Goal: Task Accomplishment & Management: Use online tool/utility

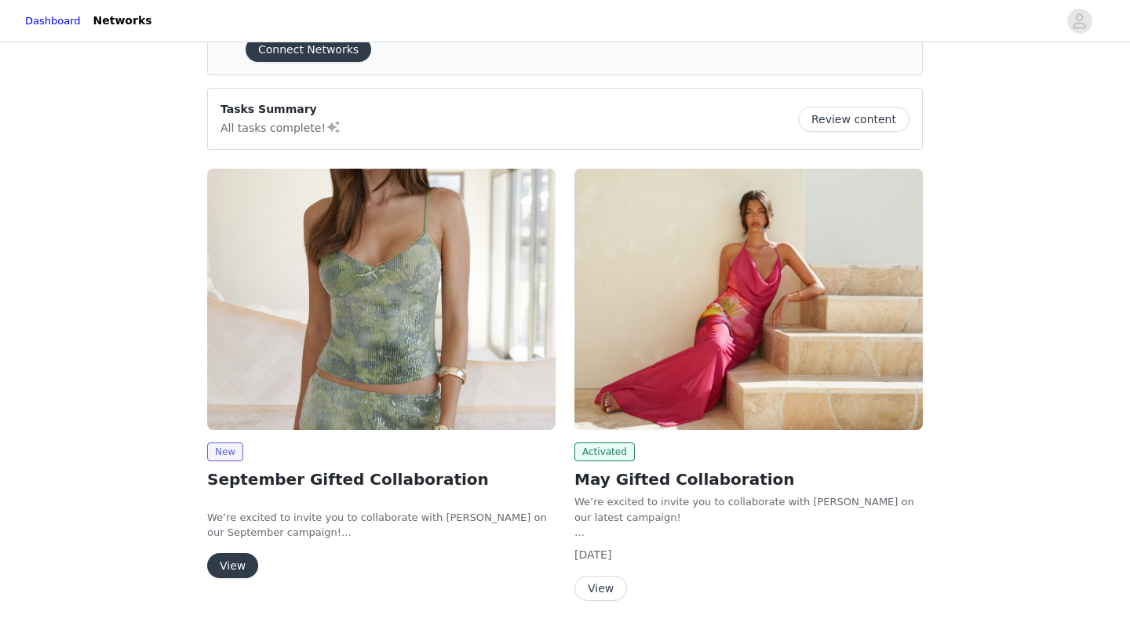
scroll to position [83, 0]
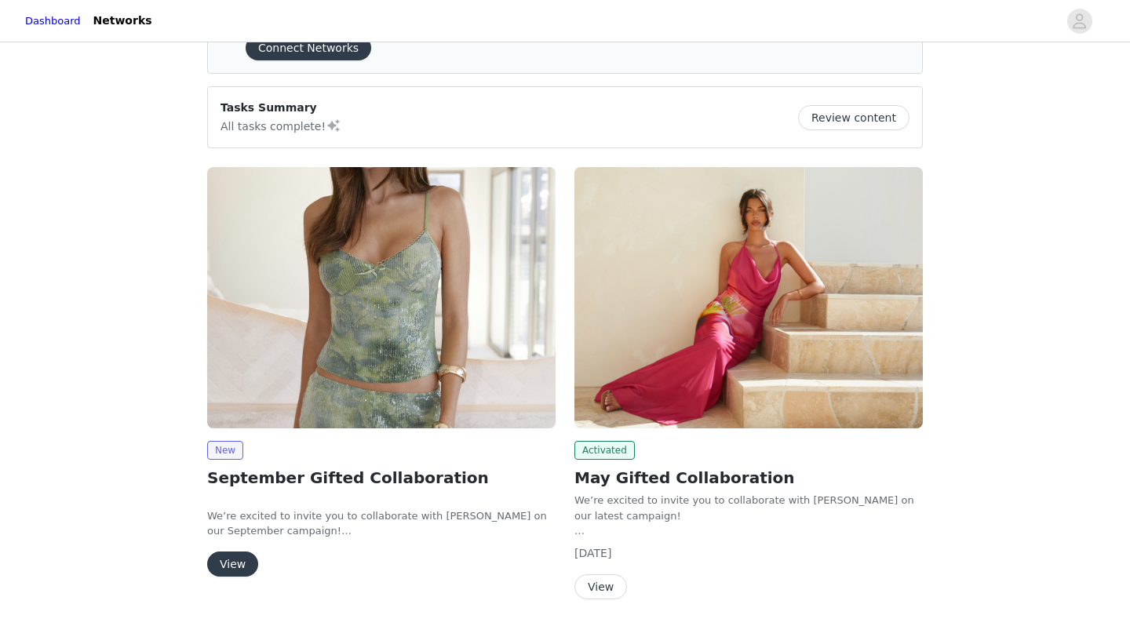
click at [235, 564] on button "View" at bounding box center [232, 564] width 51 height 25
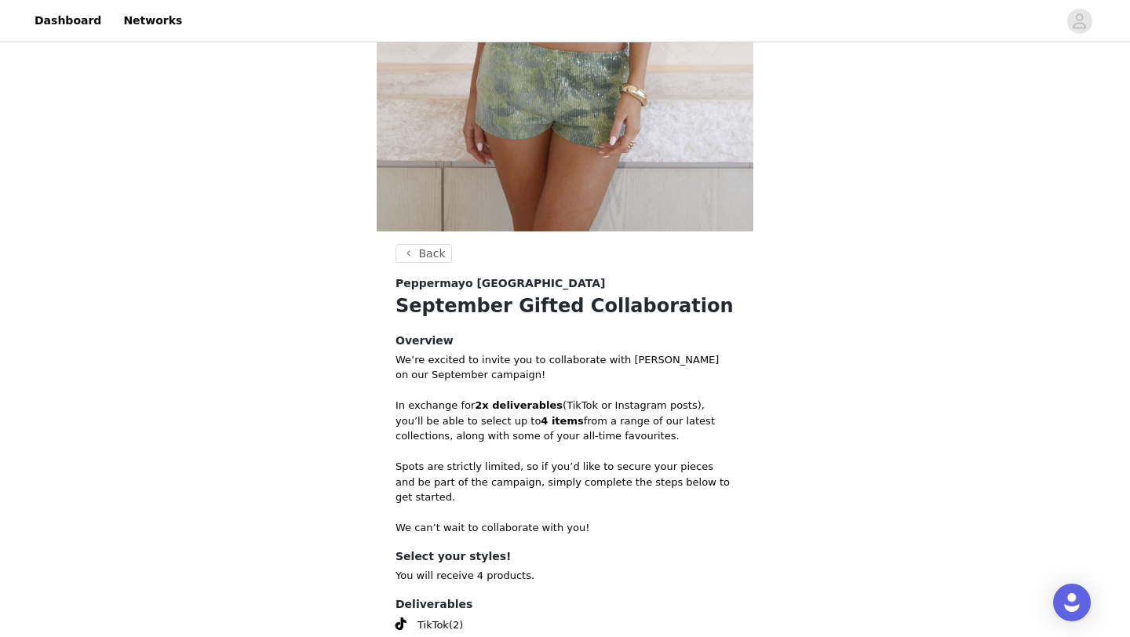
scroll to position [553, 0]
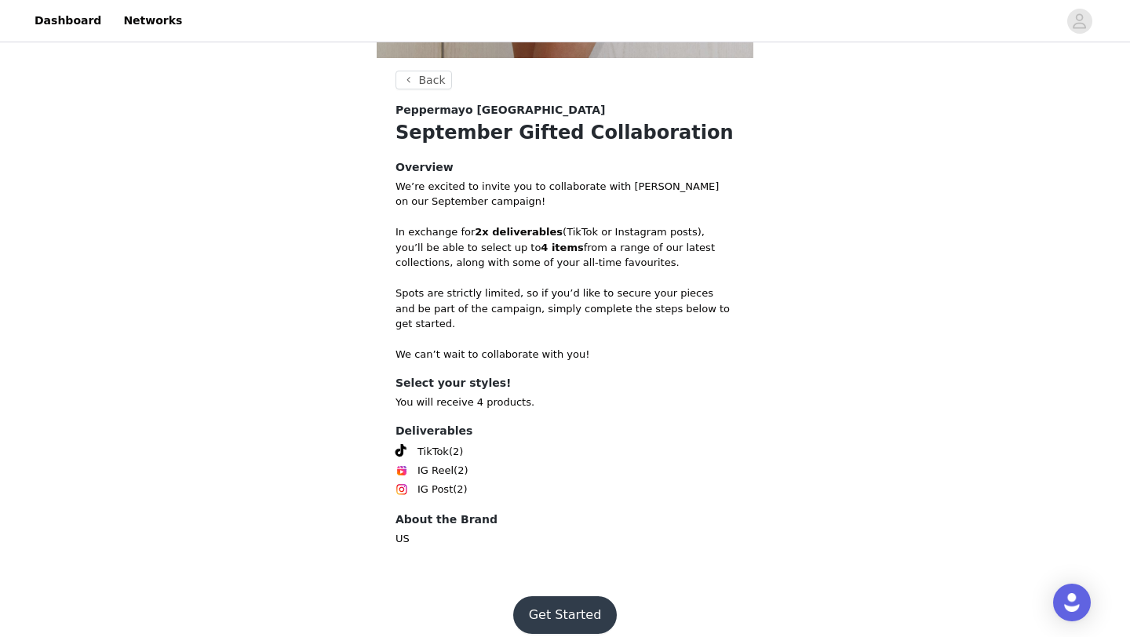
click at [570, 602] on button "Get Started" at bounding box center [565, 616] width 104 height 38
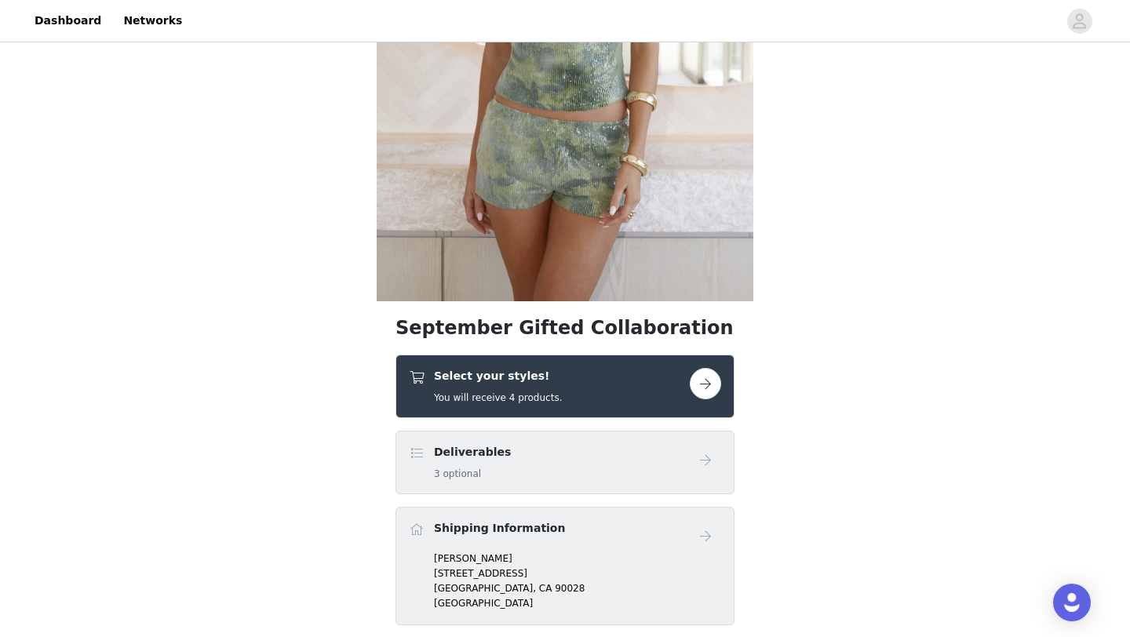
scroll to position [345, 0]
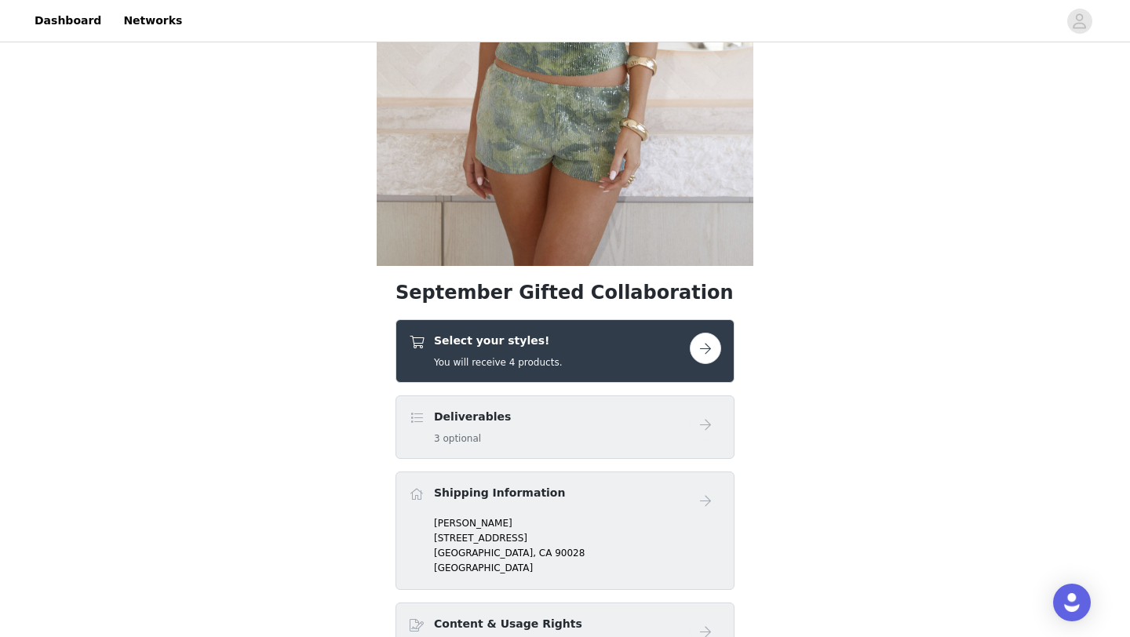
click at [710, 352] on button "button" at bounding box center [705, 348] width 31 height 31
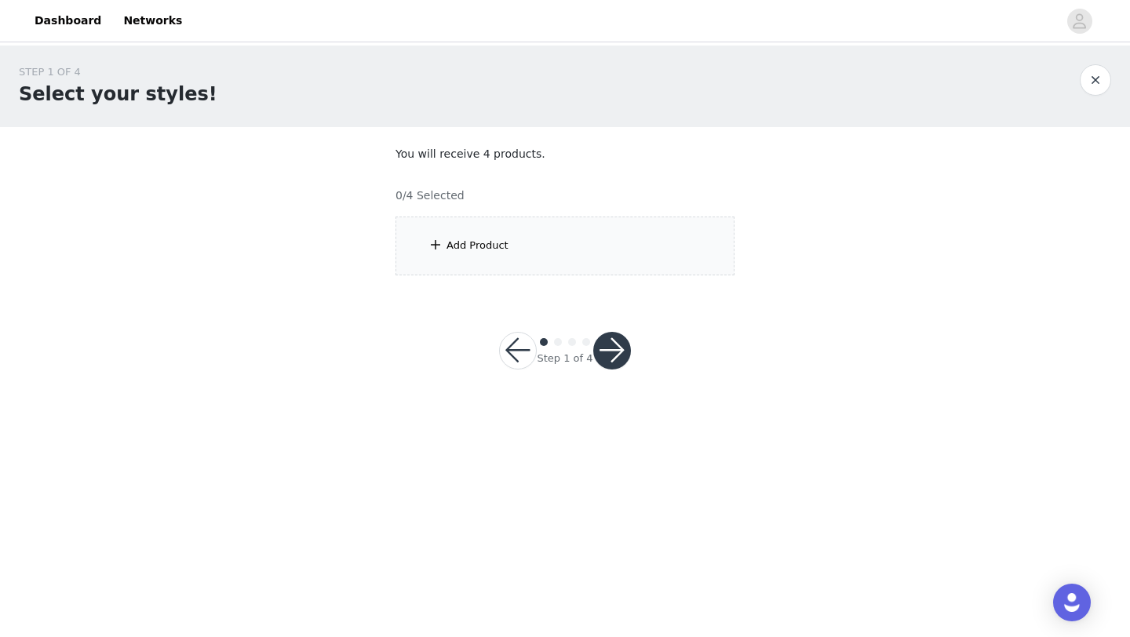
click at [543, 257] on div "Add Product" at bounding box center [565, 246] width 339 height 59
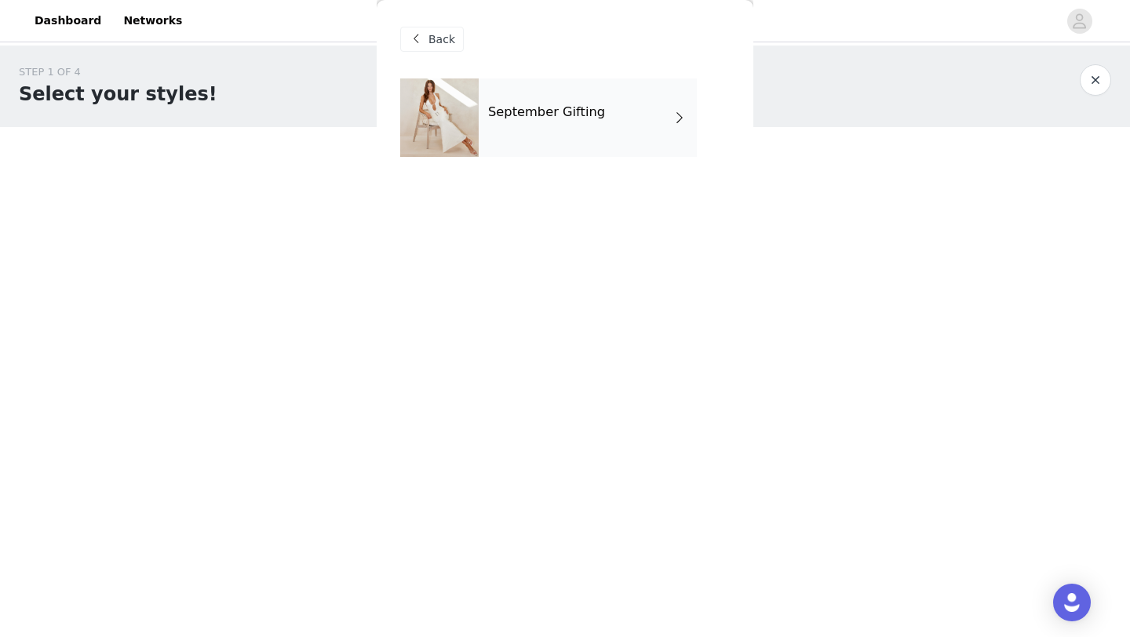
click at [595, 107] on h4 "September Gifting" at bounding box center [546, 112] width 117 height 14
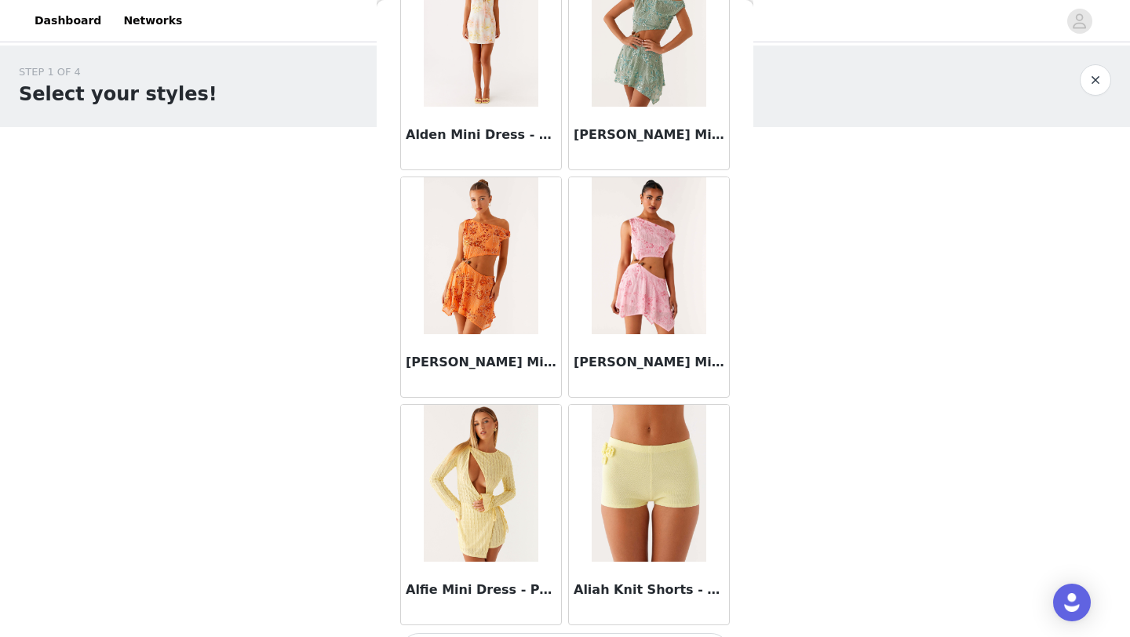
scroll to position [1764, 0]
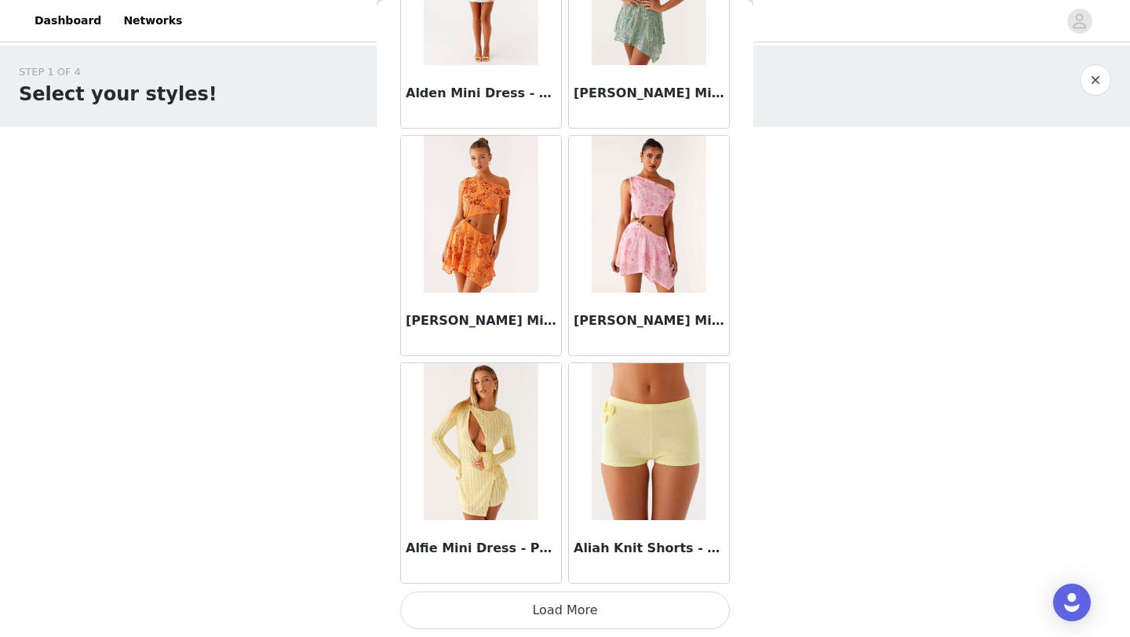
click at [546, 611] on button "Load More" at bounding box center [565, 611] width 330 height 38
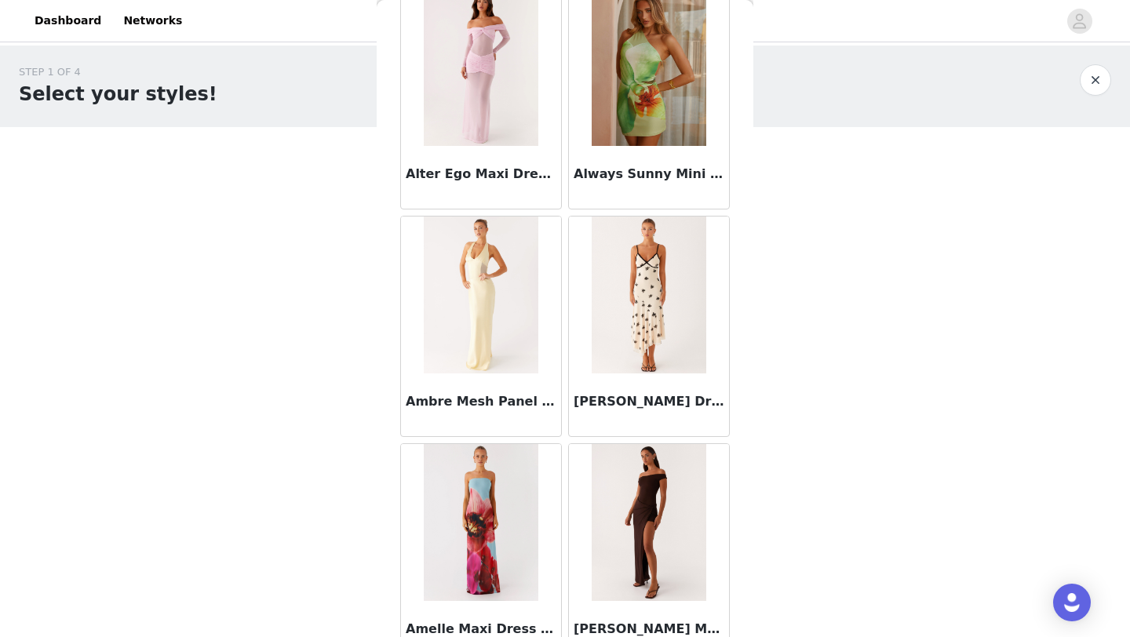
scroll to position [4041, 0]
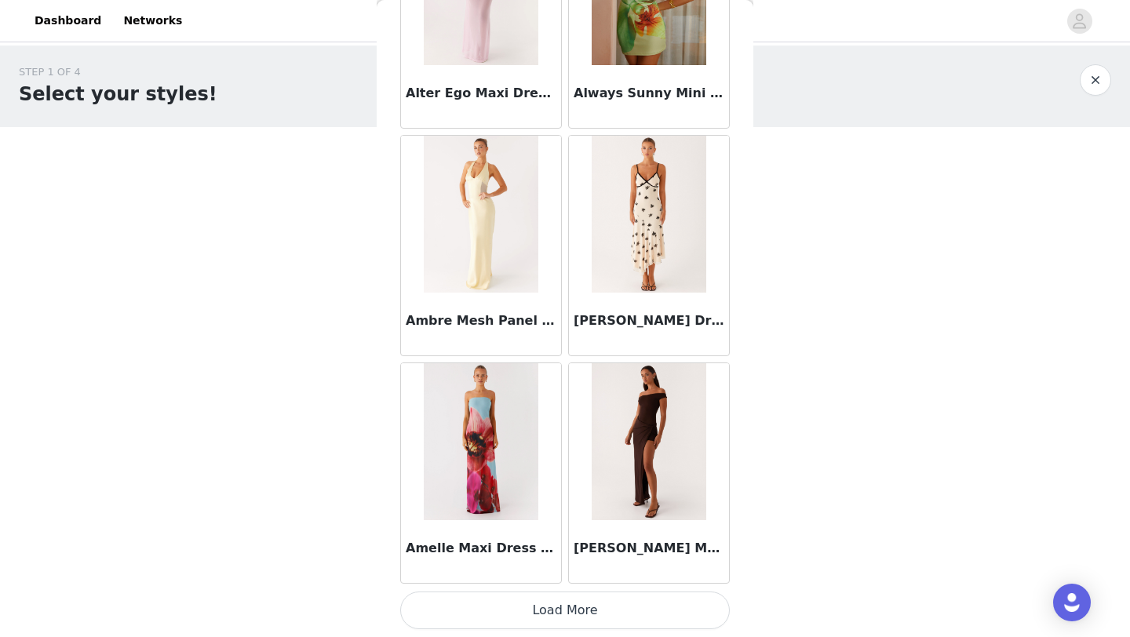
click at [564, 608] on button "Load More" at bounding box center [565, 611] width 330 height 38
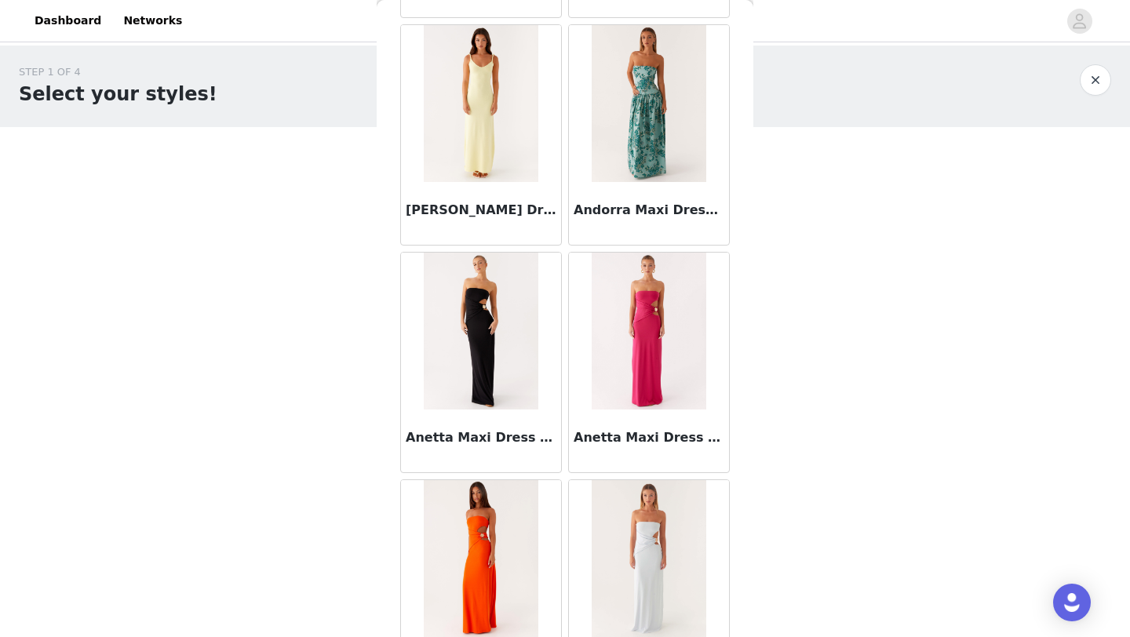
scroll to position [5295, 0]
